Goal: Task Accomplishment & Management: Use online tool/utility

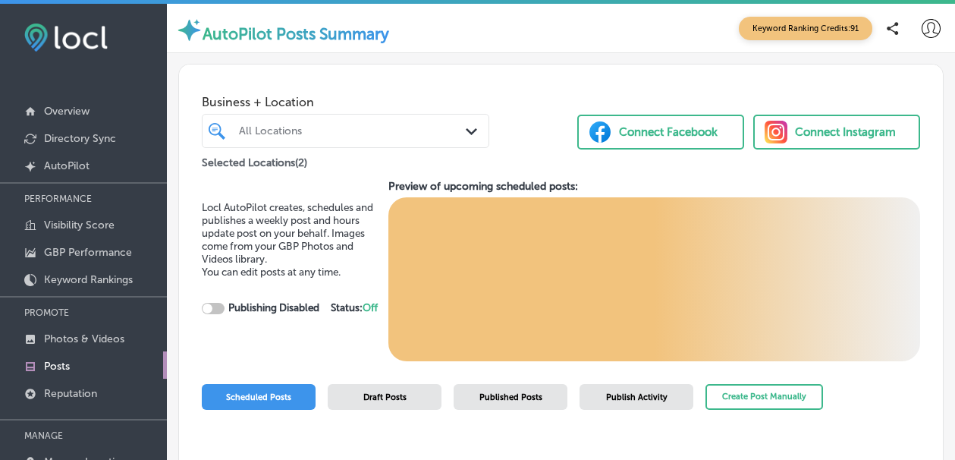
checkbox input "true"
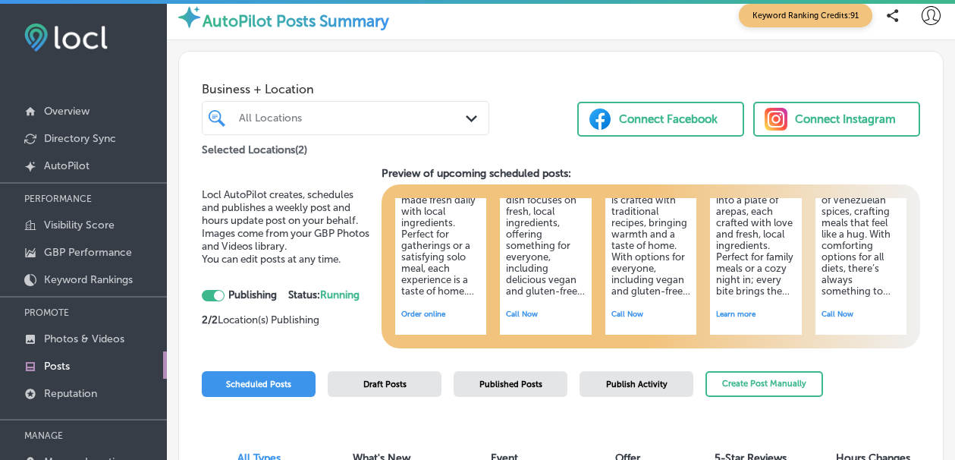
scroll to position [18, 0]
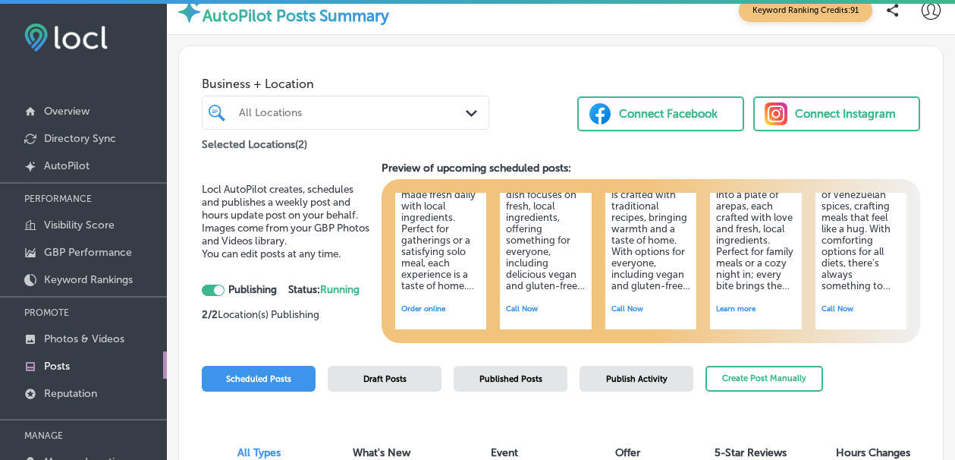
click at [539, 274] on h5 "Discover the warmth of home with traditional Venezuelan recipes made with love.…" at bounding box center [545, 206] width 79 height 171
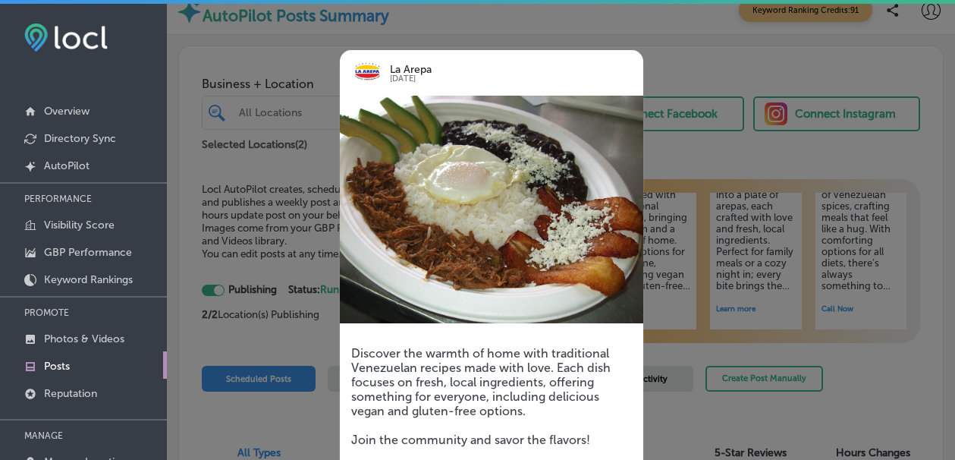
scroll to position [0, 0]
click at [432, 196] on img at bounding box center [491, 210] width 303 height 228
click at [282, 272] on div at bounding box center [477, 230] width 955 height 460
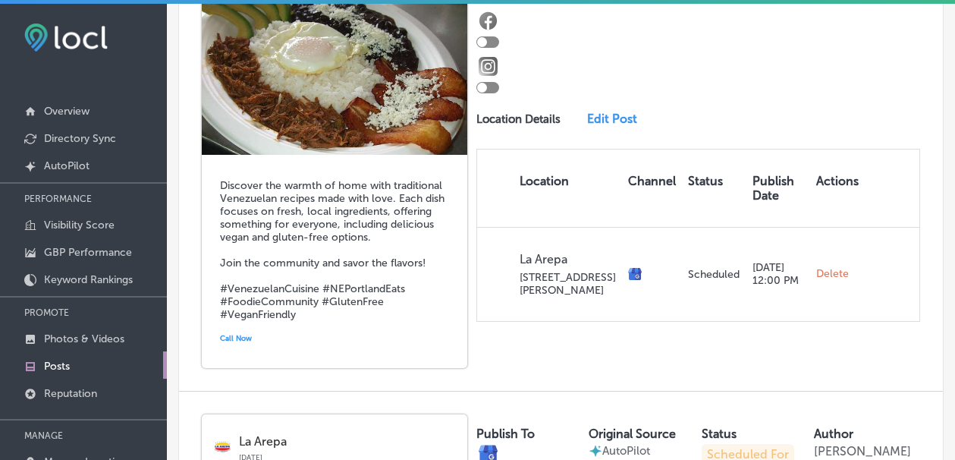
scroll to position [1135, 0]
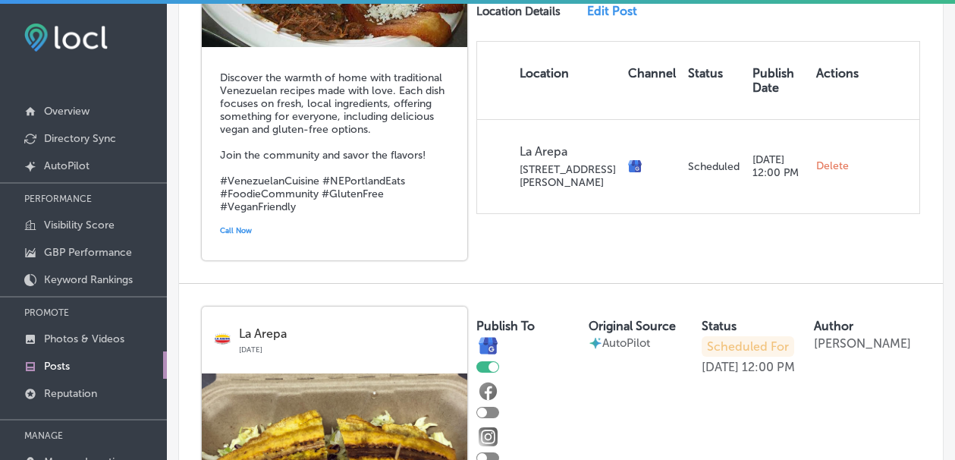
click at [309, 195] on h5 "Discover the warmth of home with traditional Venezuelan recipes made with love.…" at bounding box center [334, 142] width 229 height 142
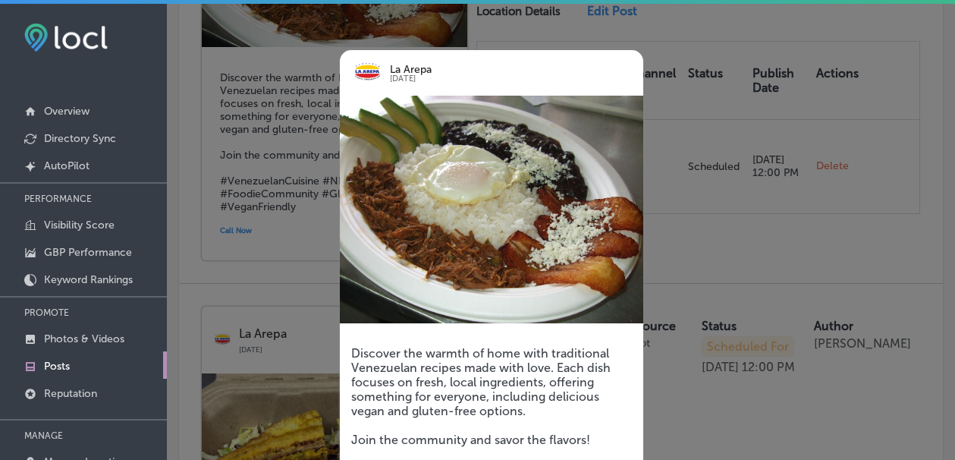
scroll to position [0, 0]
click at [274, 139] on div at bounding box center [477, 230] width 955 height 460
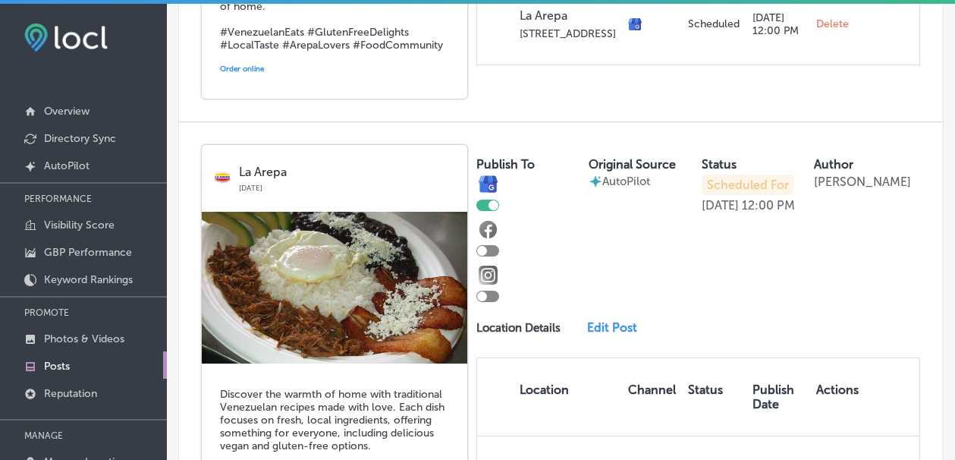
scroll to position [817, 0]
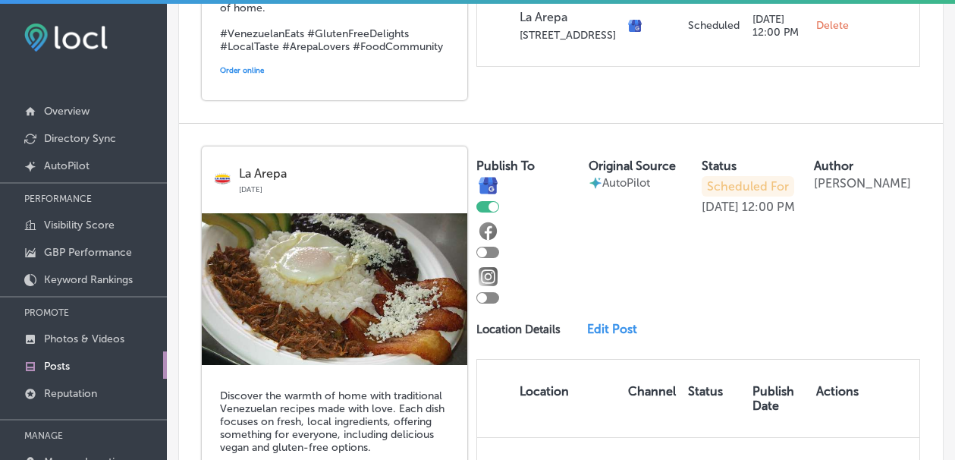
click at [411, 214] on img at bounding box center [335, 289] width 266 height 152
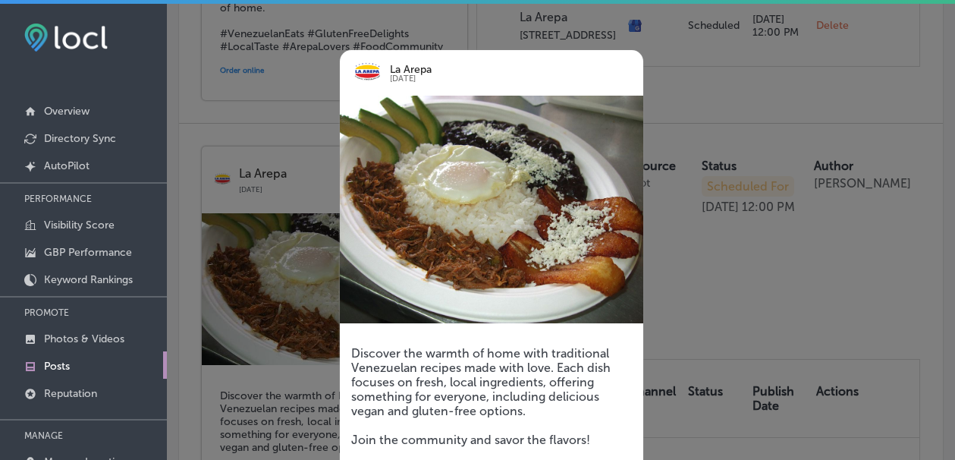
click at [433, 155] on img at bounding box center [491, 210] width 303 height 228
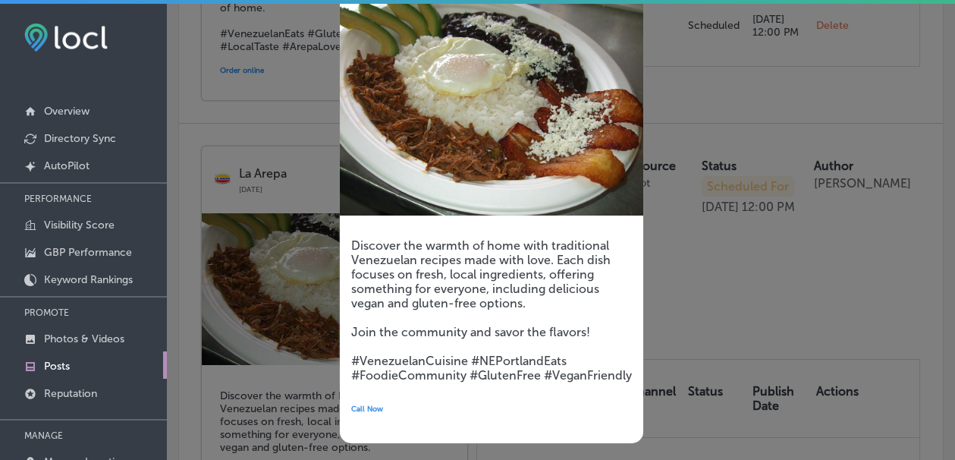
scroll to position [106, 0]
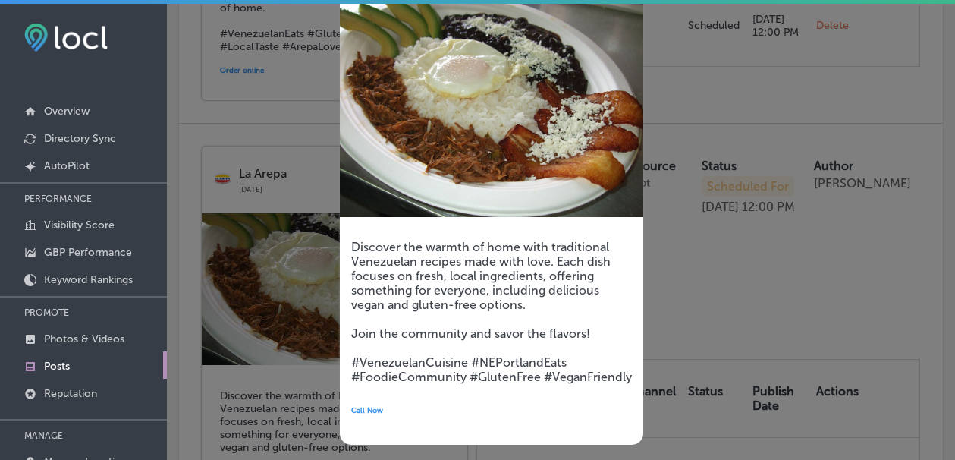
click at [308, 173] on div at bounding box center [477, 230] width 955 height 460
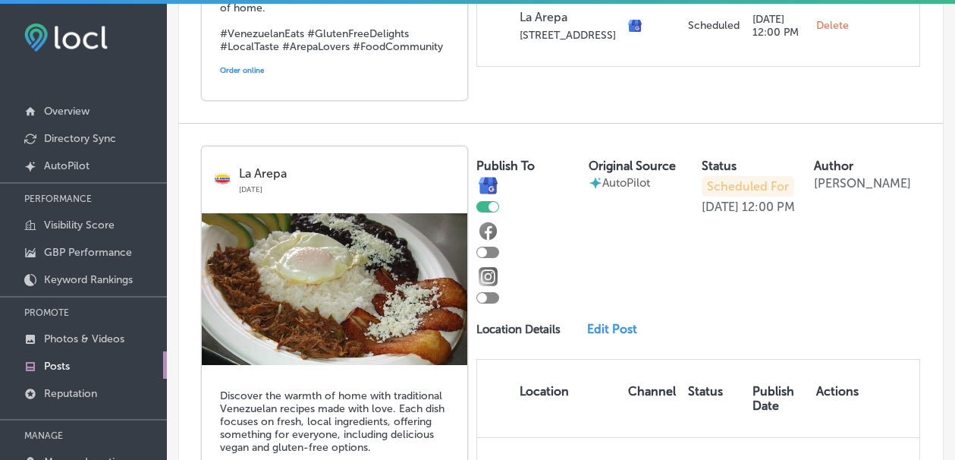
click at [358, 279] on img at bounding box center [335, 289] width 266 height 152
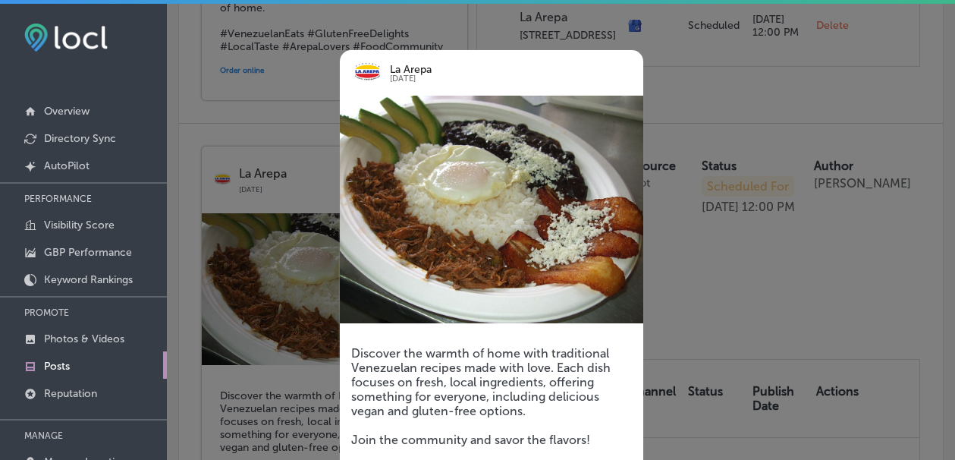
scroll to position [0, 0]
click at [747, 140] on div at bounding box center [477, 230] width 955 height 460
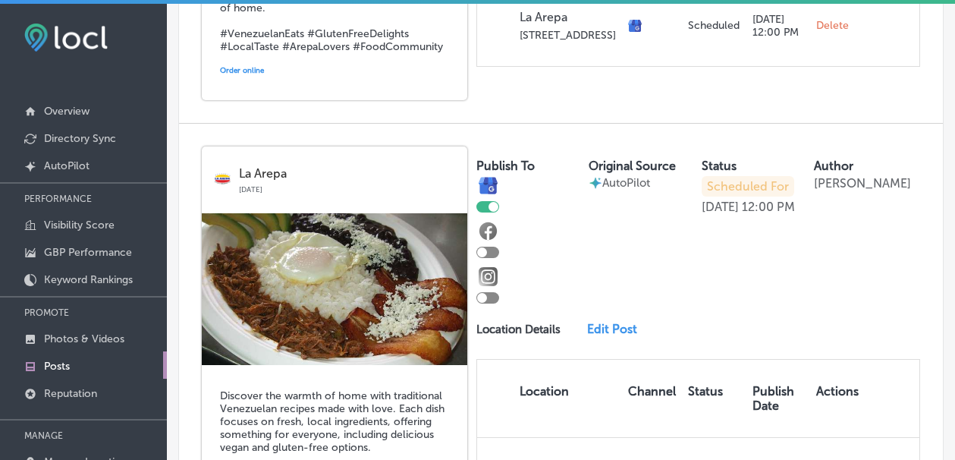
click at [618, 300] on div "Publish To Original Source AutoPilot Status Scheduled For [DATE] 12:00 PM Autho…" at bounding box center [698, 338] width 444 height 385
click at [619, 322] on link "Edit Post" at bounding box center [616, 329] width 59 height 14
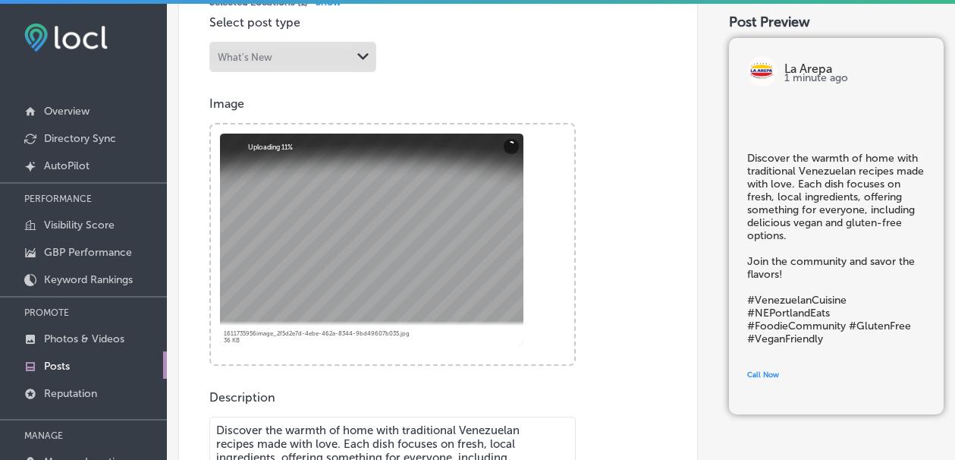
scroll to position [479, 0]
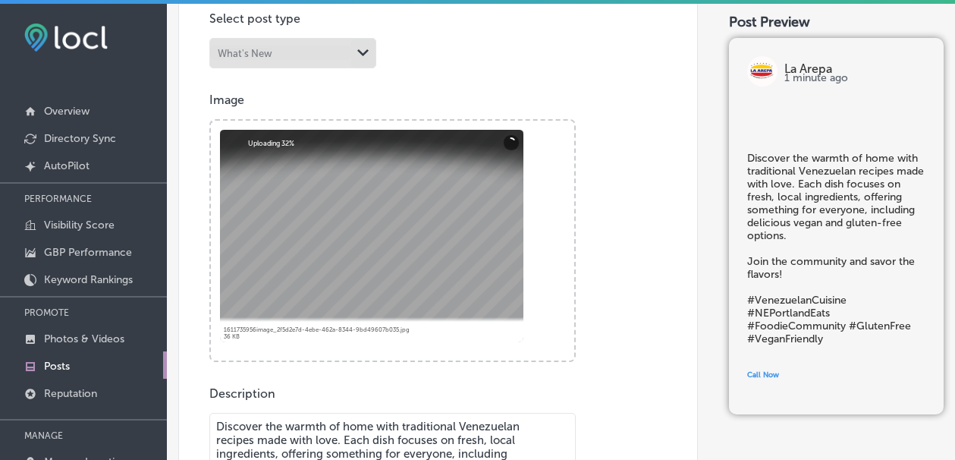
click at [310, 218] on div at bounding box center [371, 236] width 303 height 212
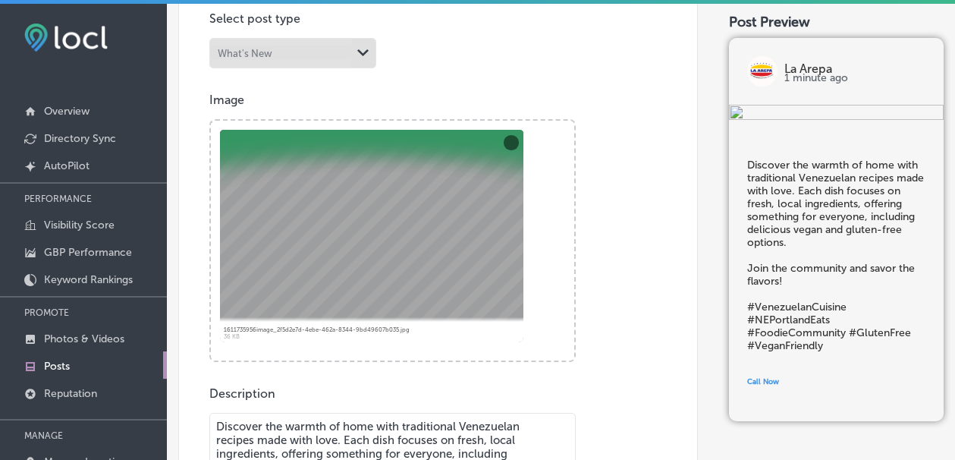
click at [342, 263] on div at bounding box center [371, 236] width 303 height 212
click at [508, 137] on button "Remove" at bounding box center [511, 141] width 15 height 15
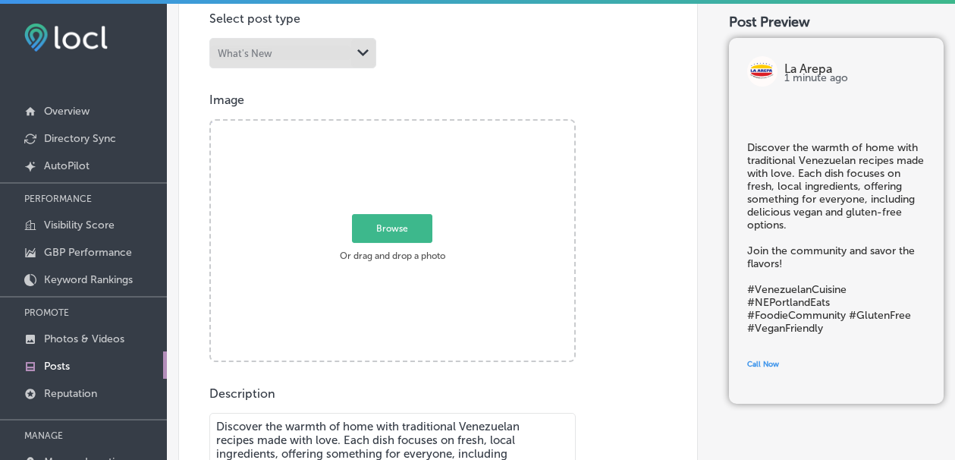
click at [393, 221] on span "Browse" at bounding box center [392, 228] width 80 height 29
click at [393, 125] on input "Browse Or drag and drop a photo" at bounding box center [392, 123] width 363 height 5
type input "C:\fakepath\Fish pab.jpg"
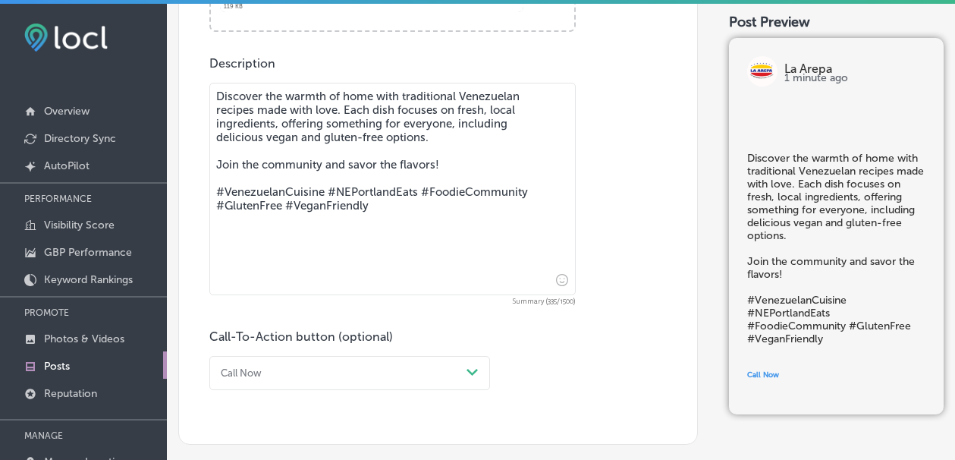
scroll to position [808, 0]
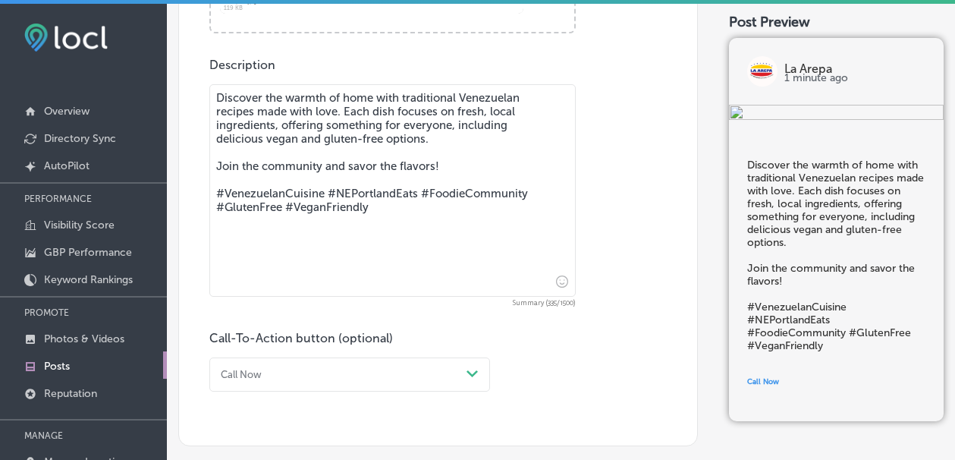
click at [479, 364] on div "Path Created with Sketch." at bounding box center [472, 374] width 24 height 24
click at [320, 440] on div "Order online" at bounding box center [349, 451] width 281 height 23
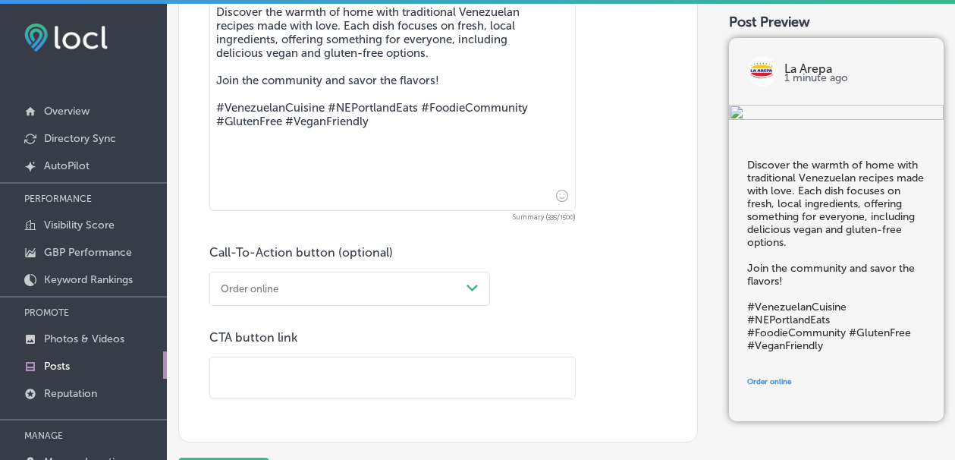
scroll to position [892, 0]
click at [298, 369] on input "text" at bounding box center [392, 380] width 365 height 42
paste input "[URL][DOMAIN_NAME]"
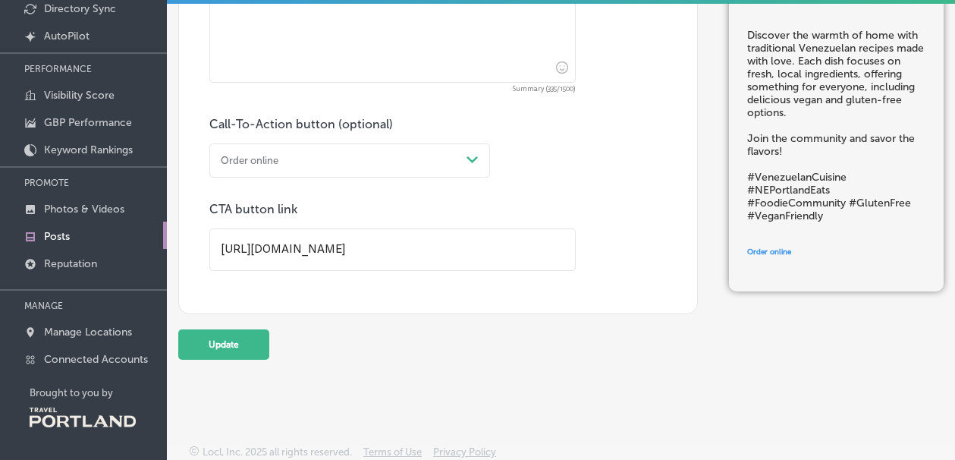
scroll to position [133, 0]
type input "[URL][DOMAIN_NAME]"
click at [262, 329] on button "Update" at bounding box center [223, 344] width 91 height 30
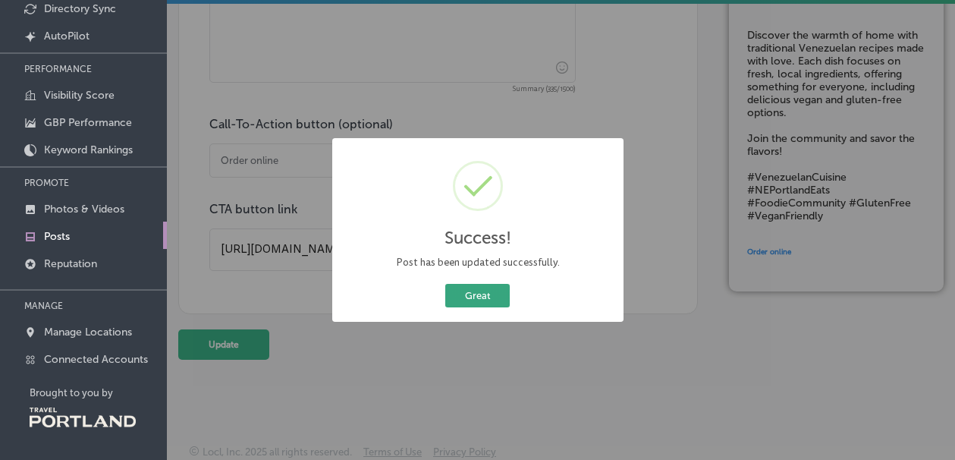
click at [494, 286] on button "Great" at bounding box center [477, 296] width 64 height 24
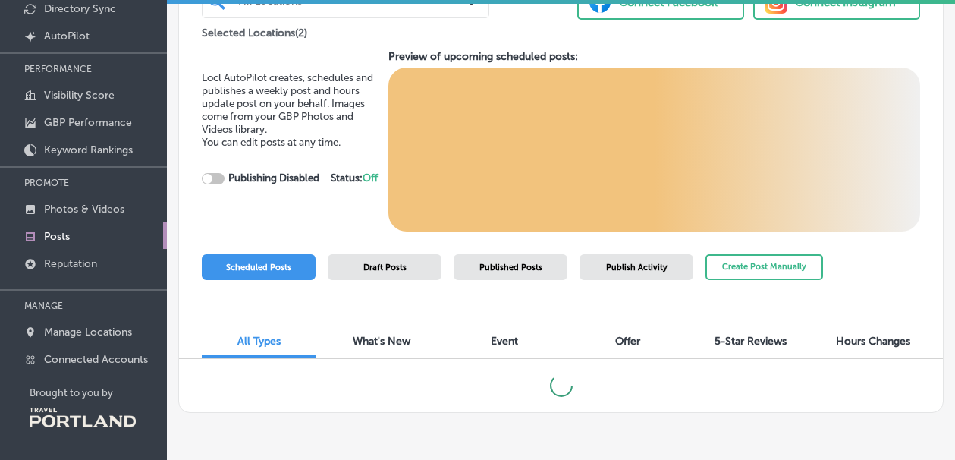
checkbox input "true"
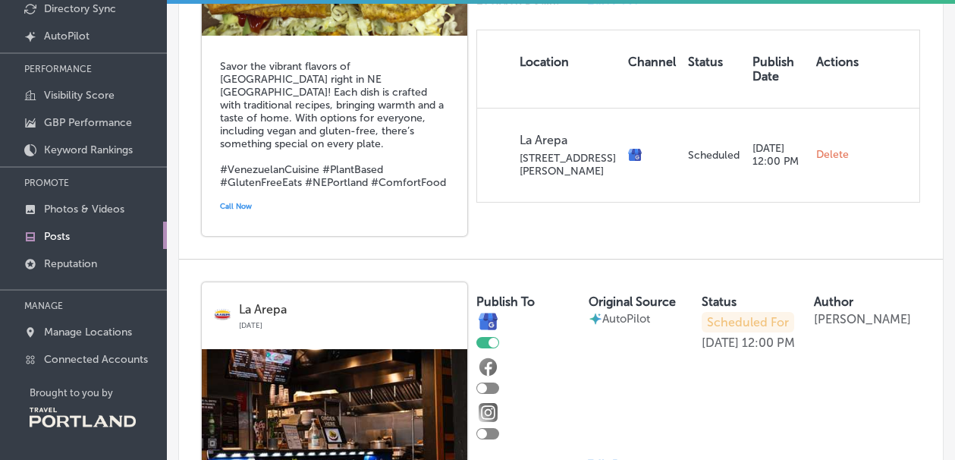
scroll to position [1454, 0]
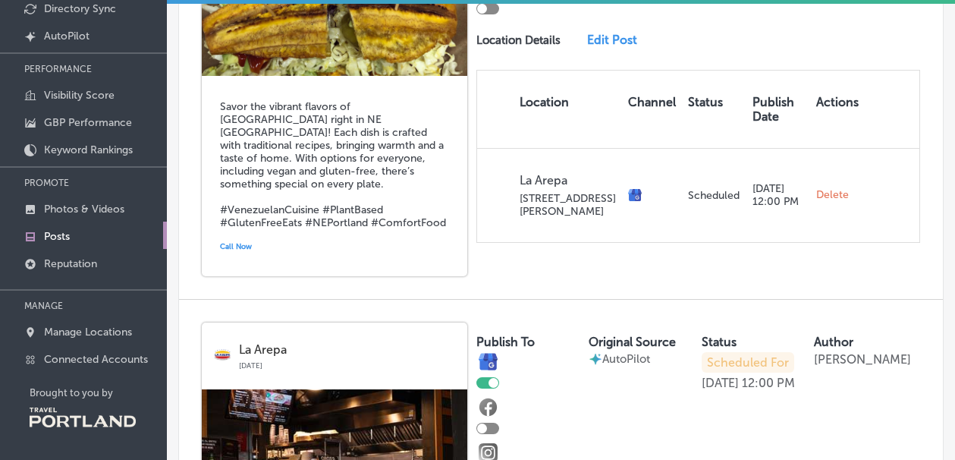
click at [363, 130] on h5 "Savor the vibrant flavors of [GEOGRAPHIC_DATA] right in NE [GEOGRAPHIC_DATA]! E…" at bounding box center [334, 164] width 229 height 129
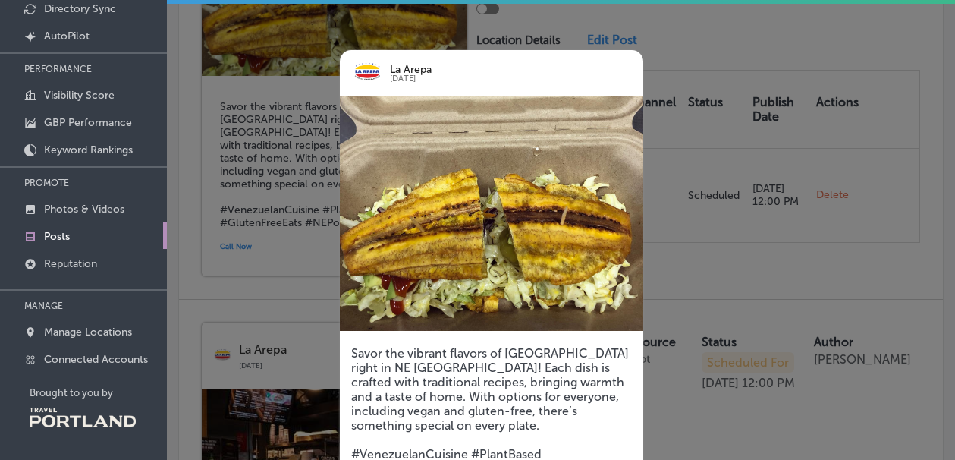
click at [725, 200] on div at bounding box center [477, 230] width 955 height 460
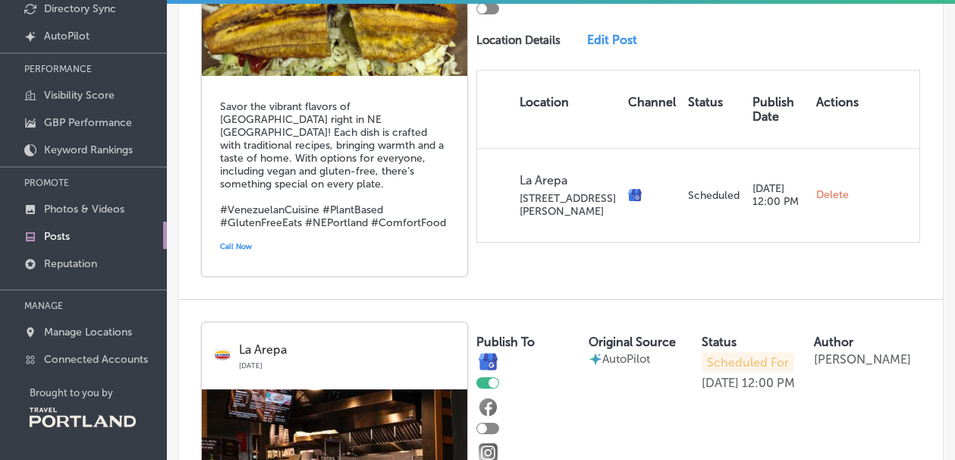
click at [621, 33] on link "Edit Post" at bounding box center [616, 40] width 59 height 14
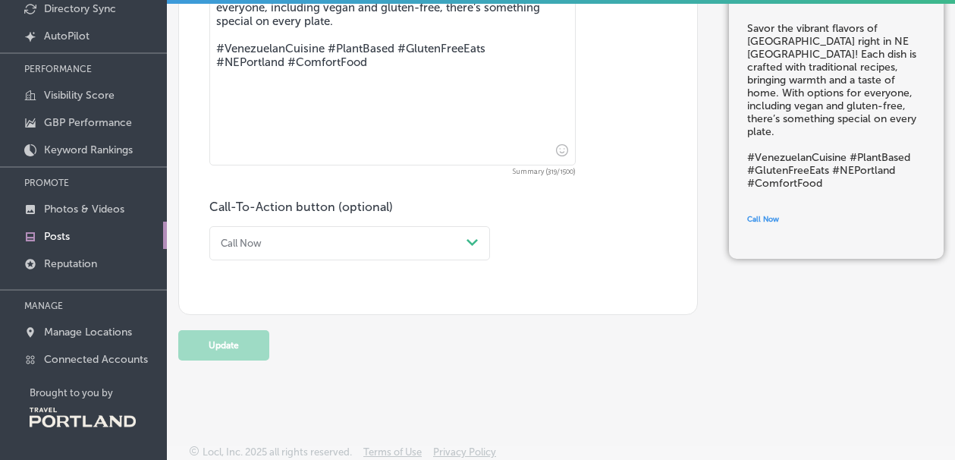
scroll to position [808, 0]
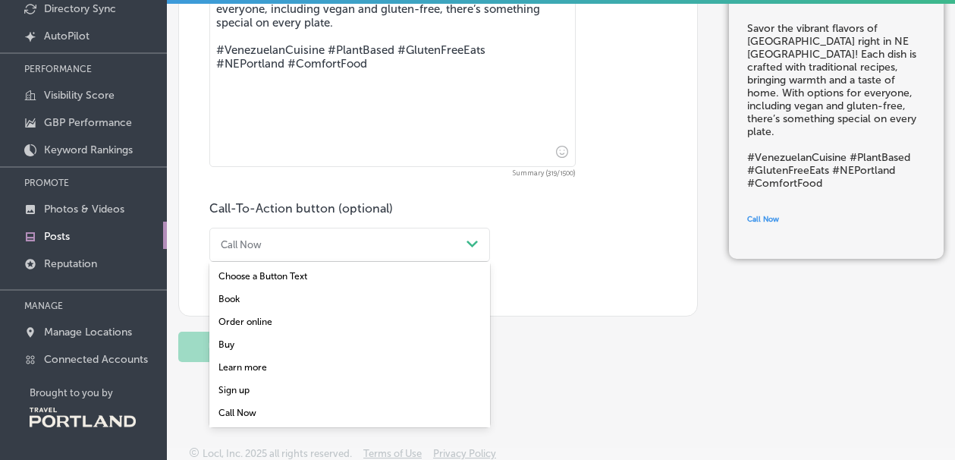
click at [301, 235] on div "Call Now" at bounding box center [338, 244] width 246 height 20
click at [288, 311] on div "Order online" at bounding box center [349, 321] width 281 height 23
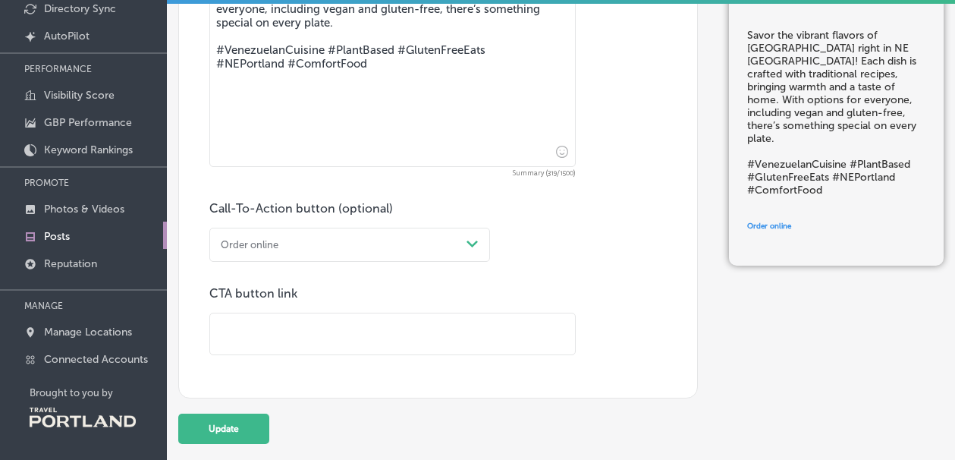
click at [220, 322] on input "text" at bounding box center [392, 334] width 365 height 42
paste input "[URL][DOMAIN_NAME]"
type input "[URL][DOMAIN_NAME]"
click at [214, 419] on button "Update" at bounding box center [223, 428] width 91 height 30
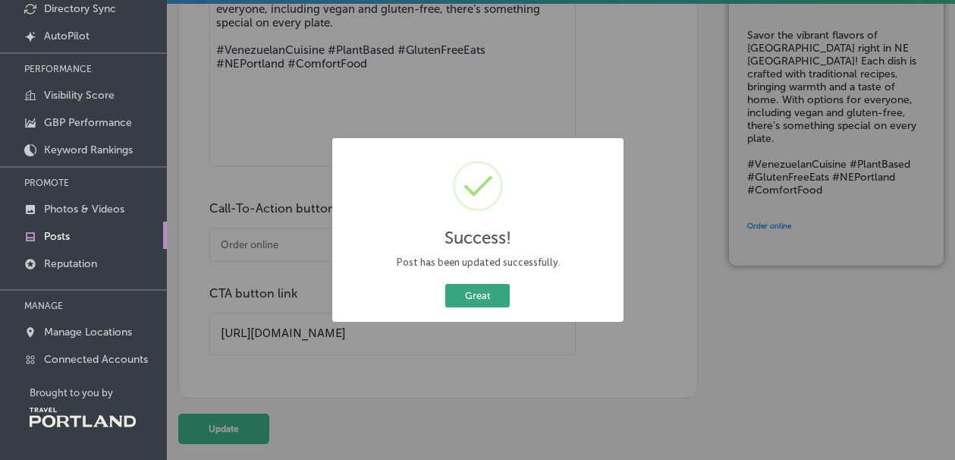
click at [481, 293] on button "Great" at bounding box center [477, 296] width 64 height 24
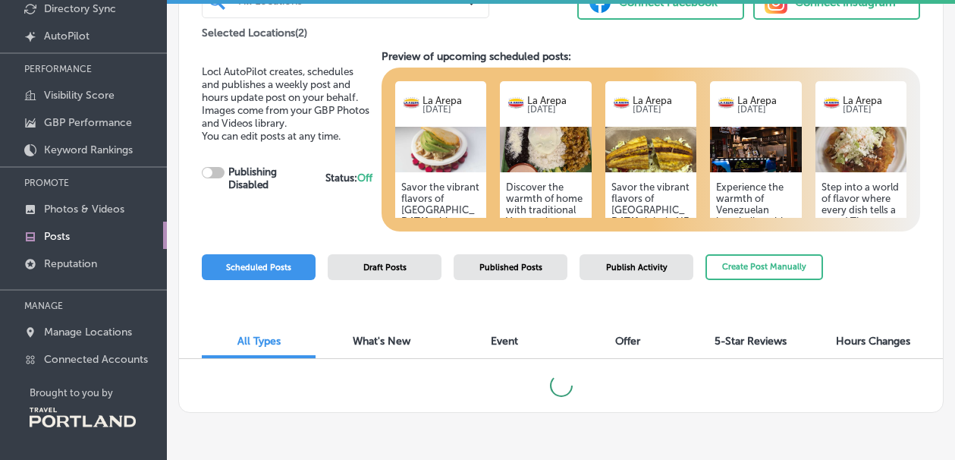
checkbox input "true"
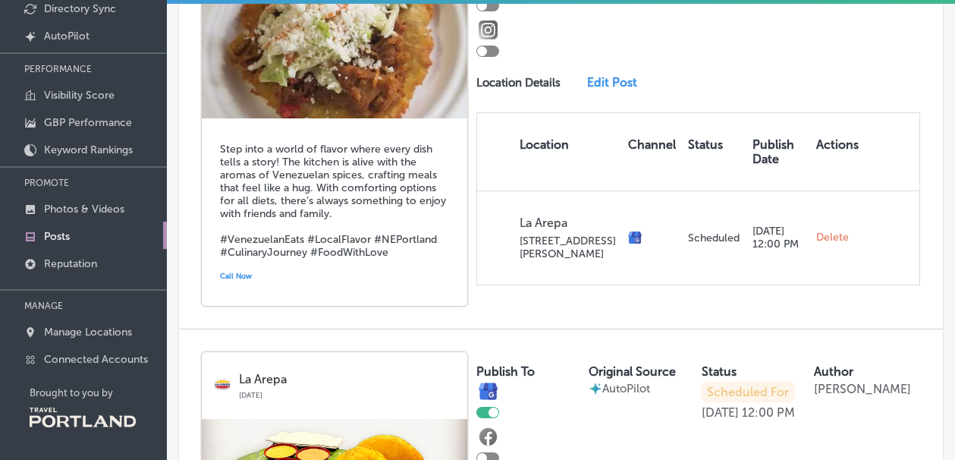
scroll to position [2298, 0]
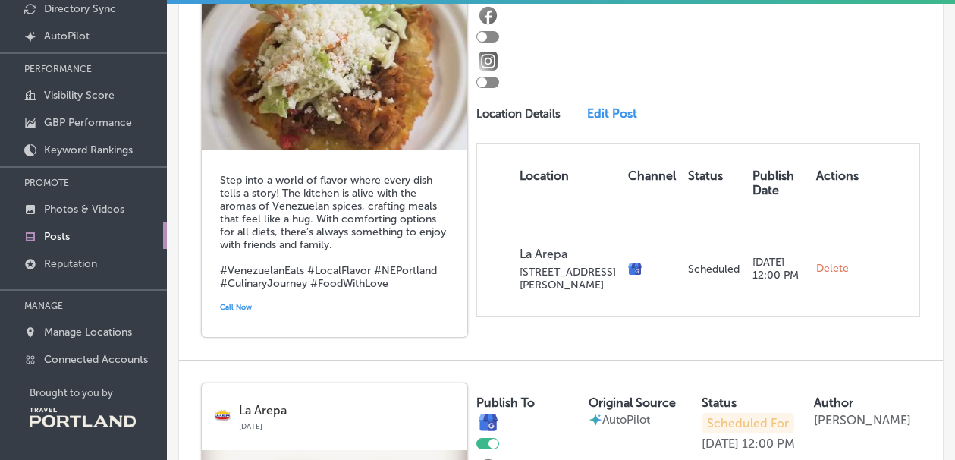
click at [599, 106] on link "Edit Post" at bounding box center [616, 113] width 59 height 14
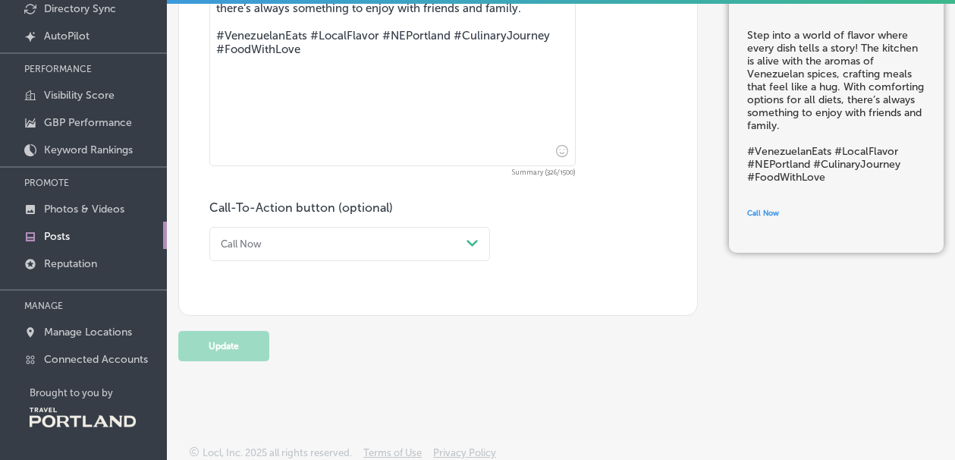
scroll to position [808, 0]
click at [301, 249] on div "Call Now Path Created with Sketch." at bounding box center [349, 245] width 281 height 34
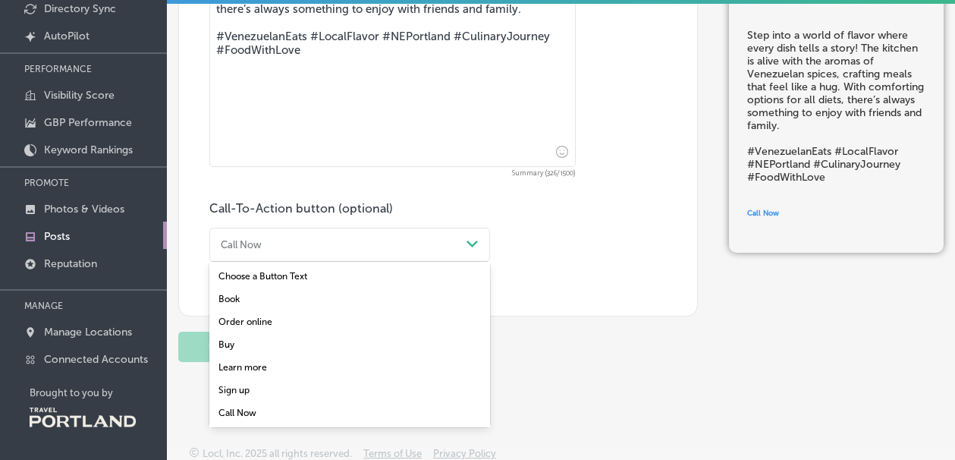
click at [259, 313] on div "Order online" at bounding box center [349, 321] width 281 height 23
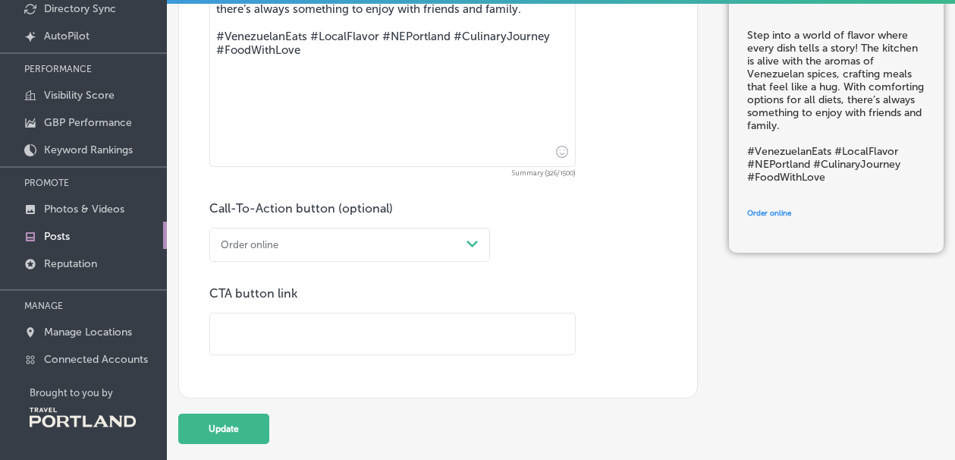
click at [237, 338] on input "text" at bounding box center [392, 334] width 365 height 42
paste input "[URL][DOMAIN_NAME]"
type input "[URL][DOMAIN_NAME]"
click at [227, 423] on button "Update" at bounding box center [223, 428] width 91 height 30
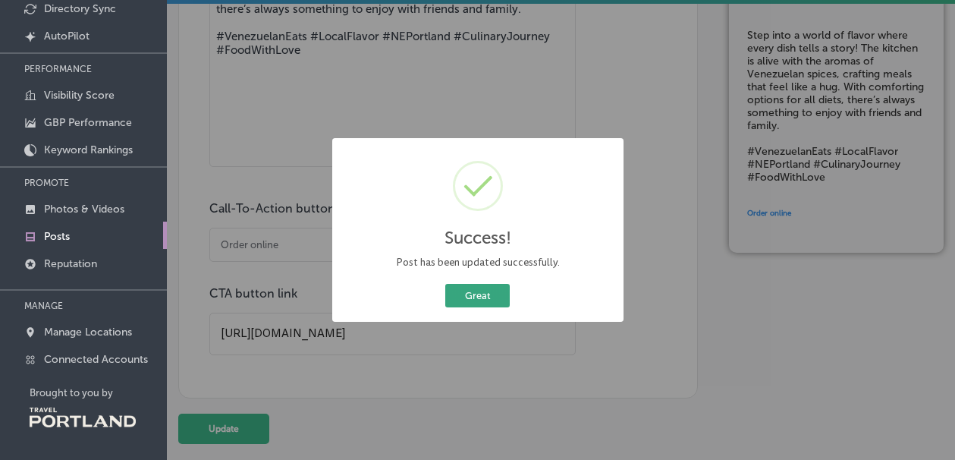
click at [485, 297] on button "Great" at bounding box center [477, 296] width 64 height 24
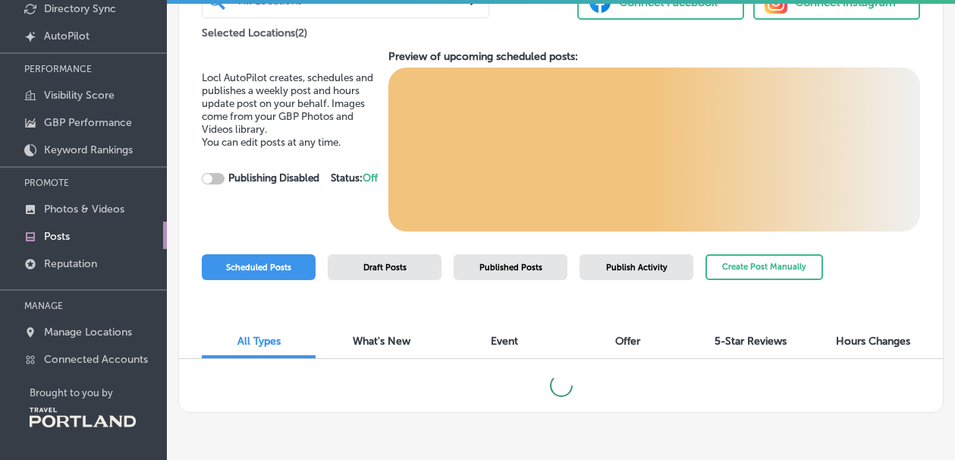
checkbox input "true"
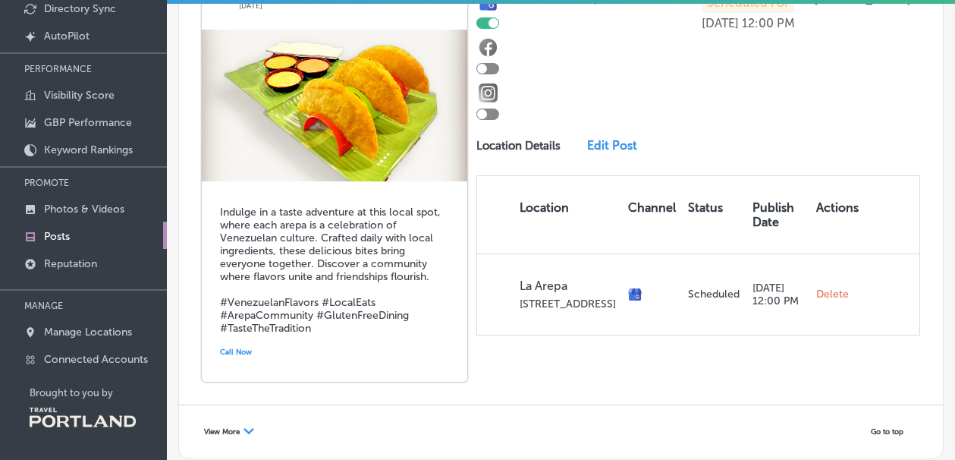
scroll to position [2717, 0]
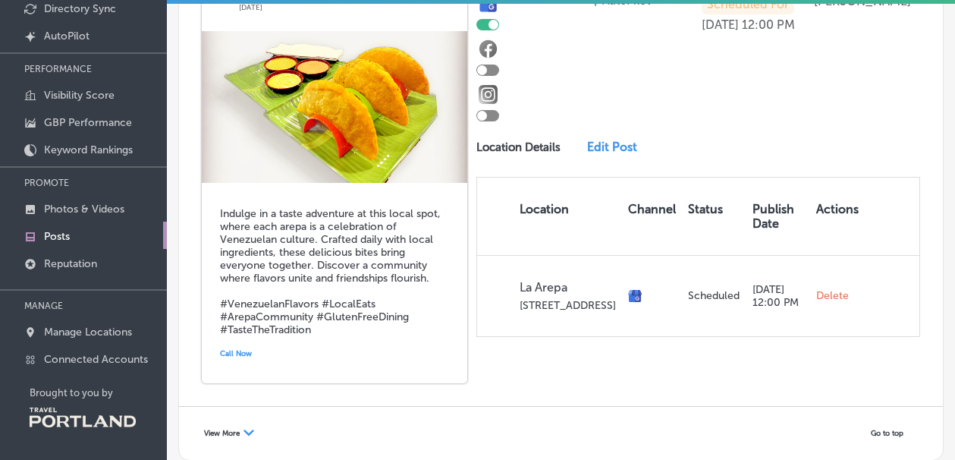
click at [376, 293] on h5 "Indulge in a taste adventure at this local spot, where each arepa is a celebrat…" at bounding box center [334, 271] width 229 height 129
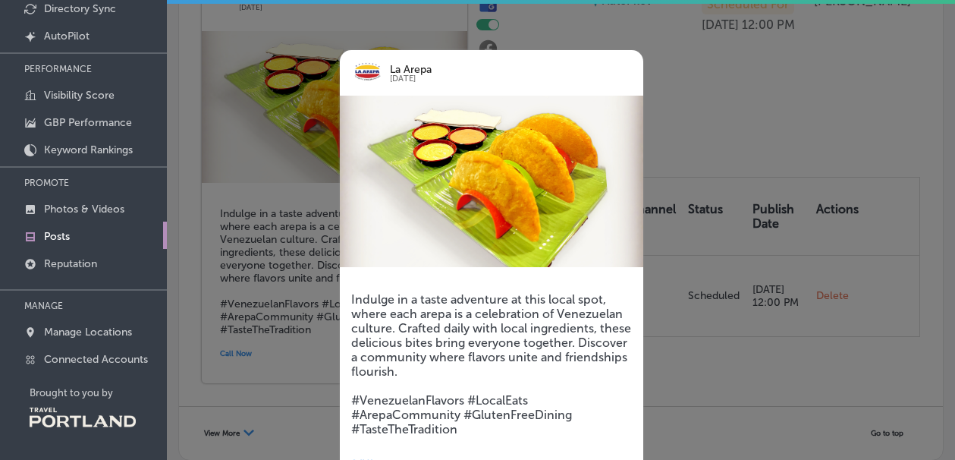
click at [376, 458] on span "Call Now" at bounding box center [367, 462] width 32 height 9
click at [701, 105] on div at bounding box center [477, 230] width 955 height 460
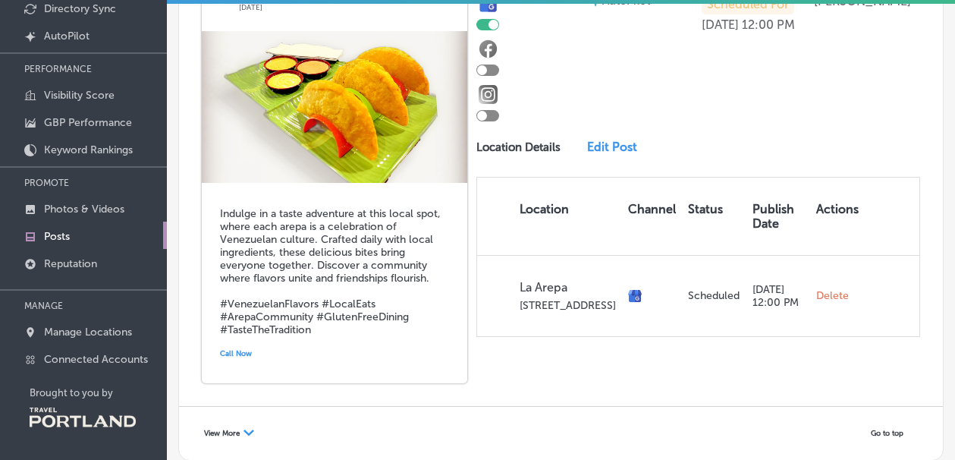
click at [594, 140] on link "Edit Post" at bounding box center [616, 147] width 59 height 14
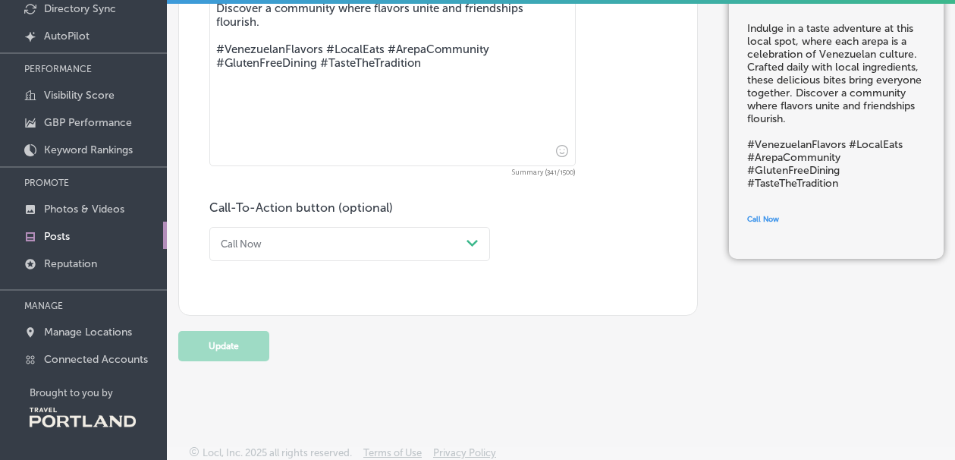
scroll to position [808, 0]
click at [253, 239] on div "Call Now" at bounding box center [241, 244] width 41 height 11
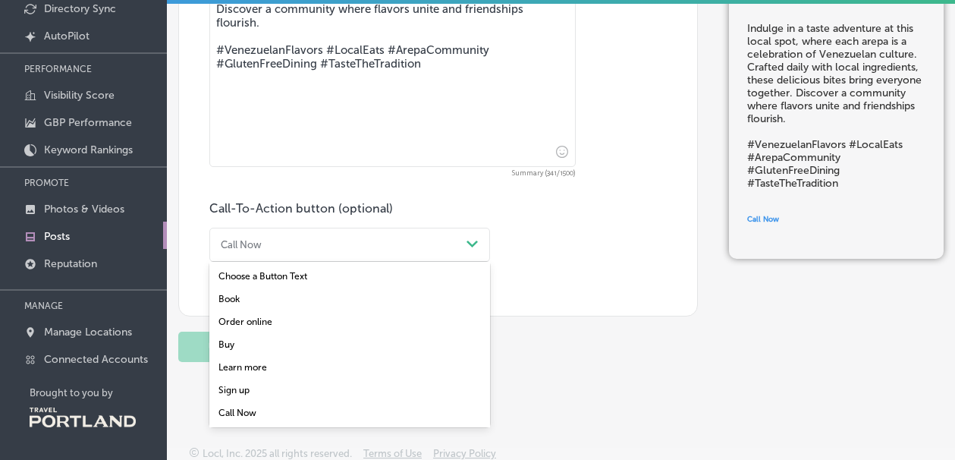
click at [244, 310] on div "Order online" at bounding box center [349, 321] width 281 height 23
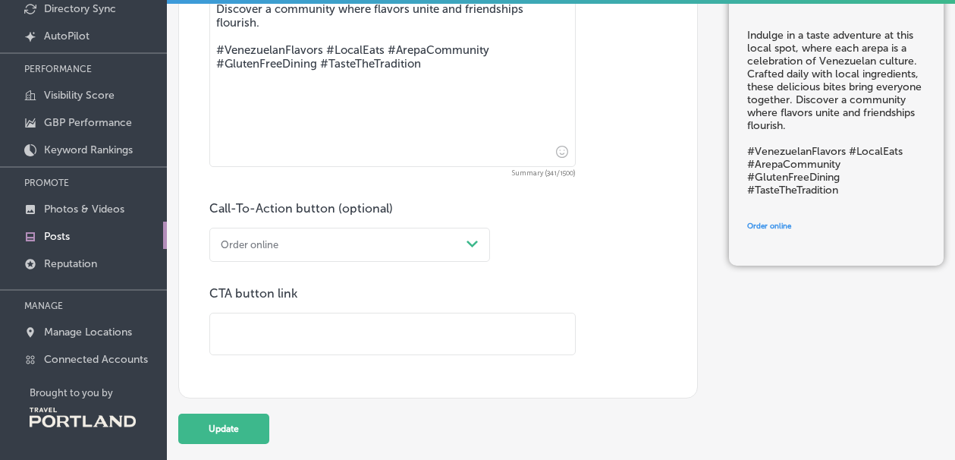
click at [238, 313] on input "text" at bounding box center [392, 334] width 365 height 42
paste input "[URL][DOMAIN_NAME]"
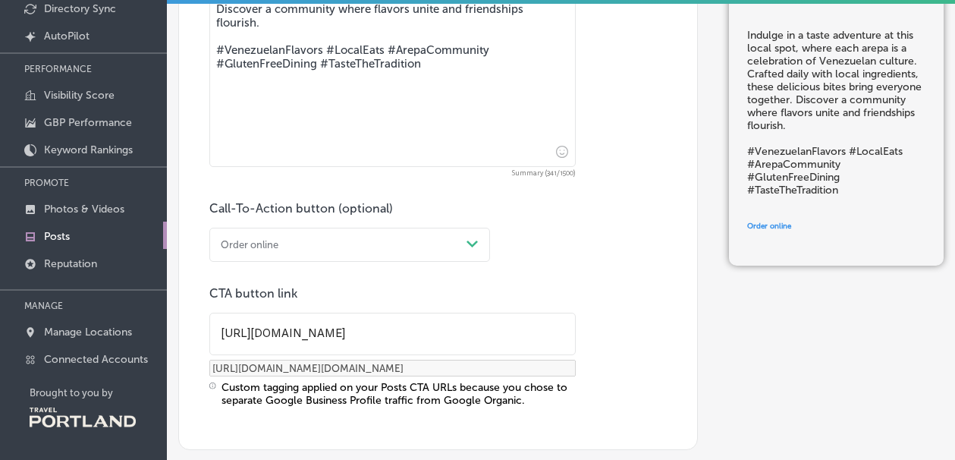
type input "[URL][DOMAIN_NAME]"
click at [224, 327] on input "[URL][DOMAIN_NAME]" at bounding box center [392, 334] width 365 height 42
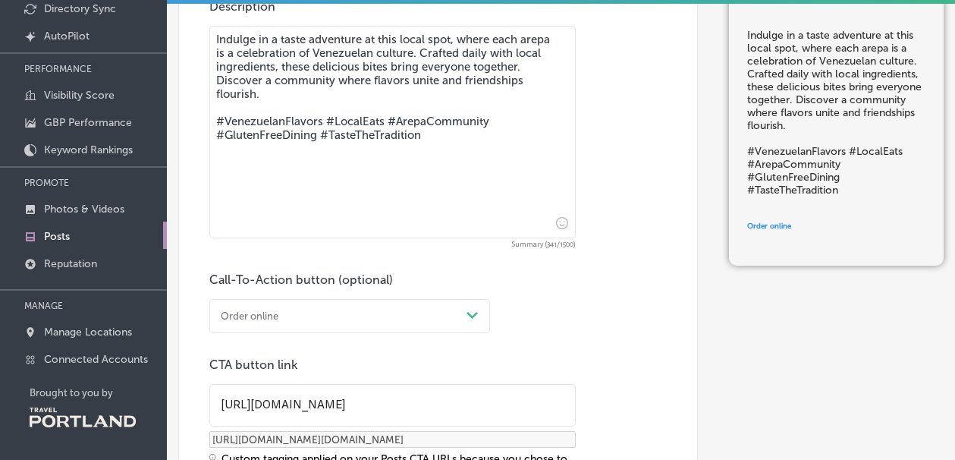
scroll to position [731, 0]
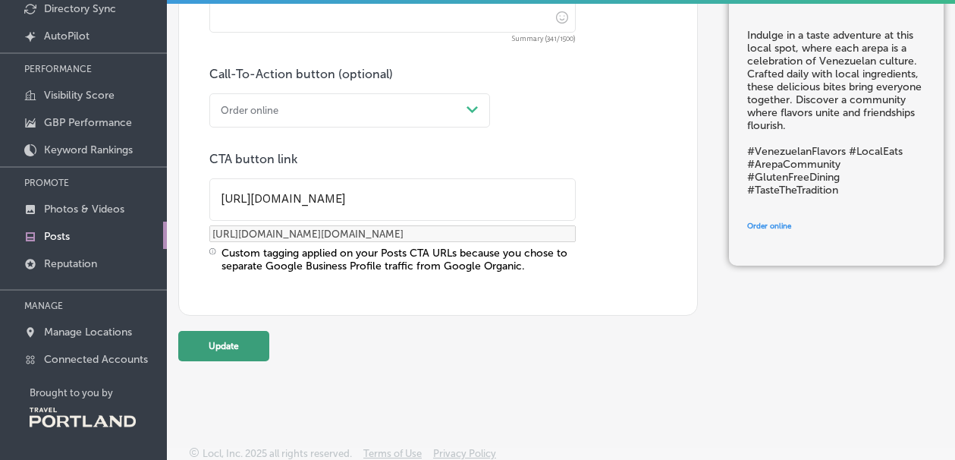
click at [211, 331] on button "Update" at bounding box center [223, 346] width 91 height 30
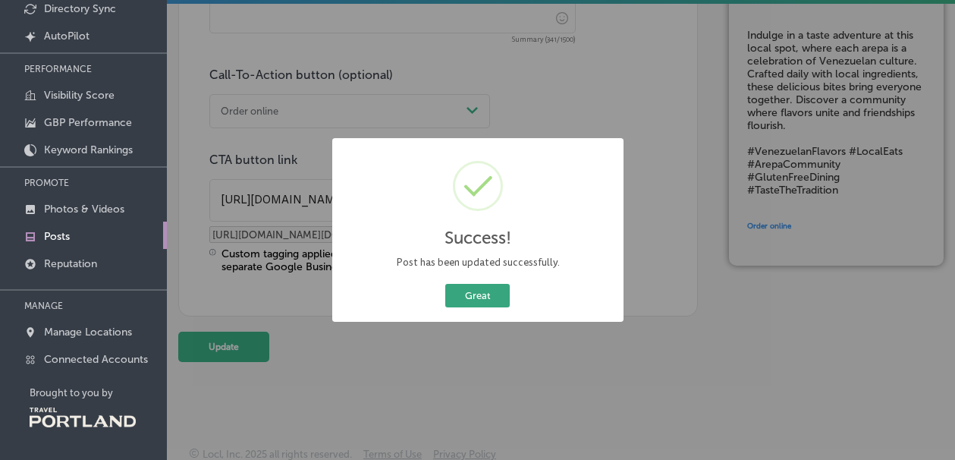
click at [494, 301] on button "Great" at bounding box center [477, 296] width 64 height 24
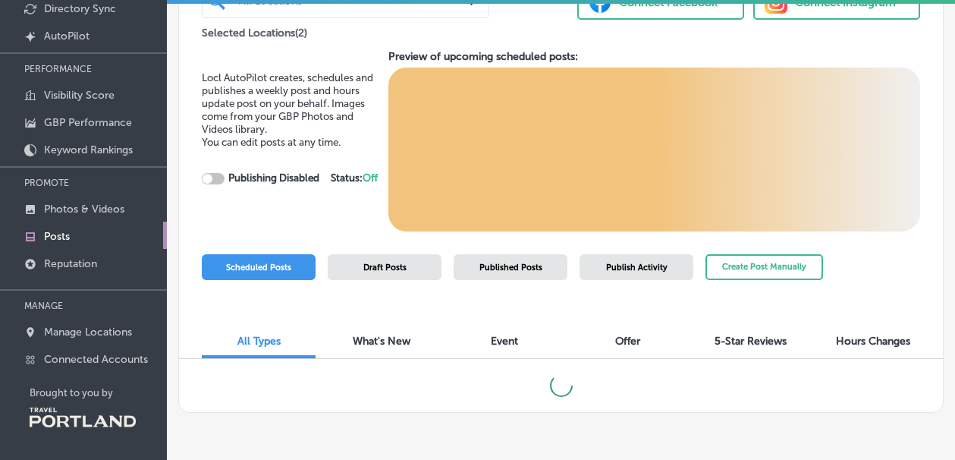
checkbox input "true"
